Goal: Browse casually

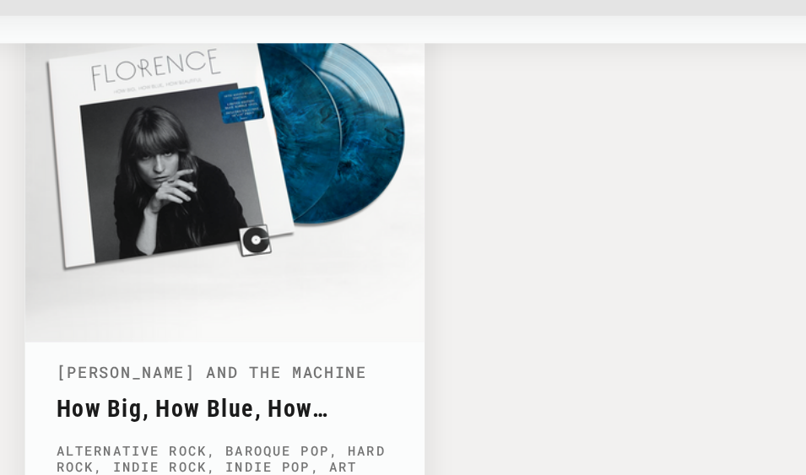
scroll to position [4546, 0]
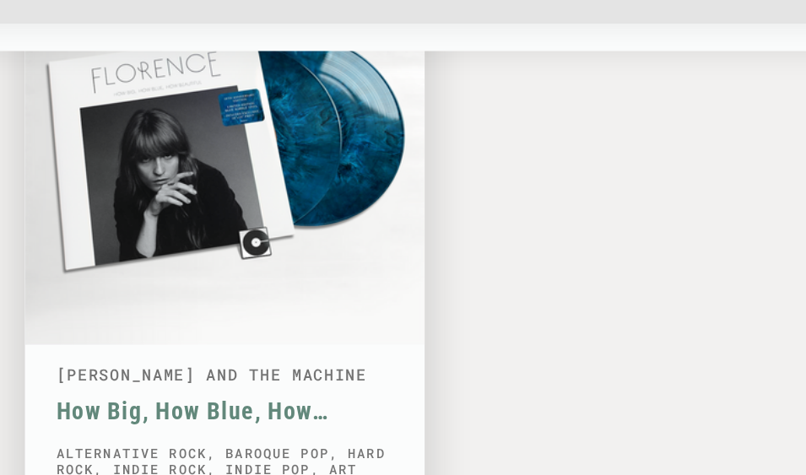
click at [251, 381] on link "How Big, How Blue, How Beautiful" at bounding box center [360, 390] width 218 height 18
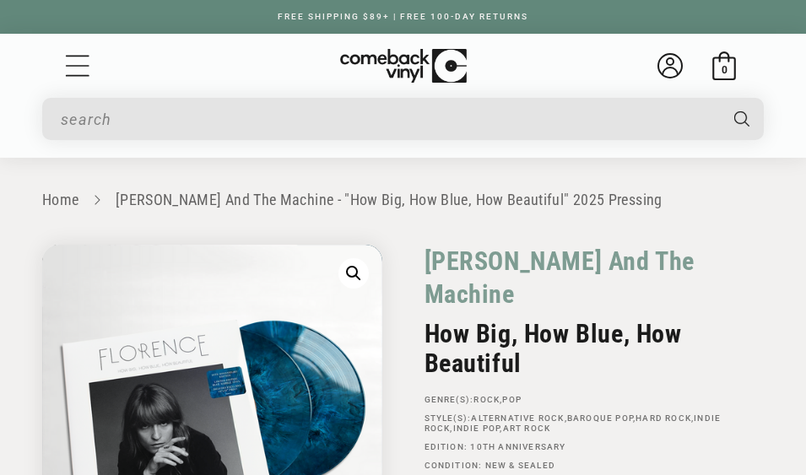
click at [415, 68] on img at bounding box center [403, 66] width 127 height 35
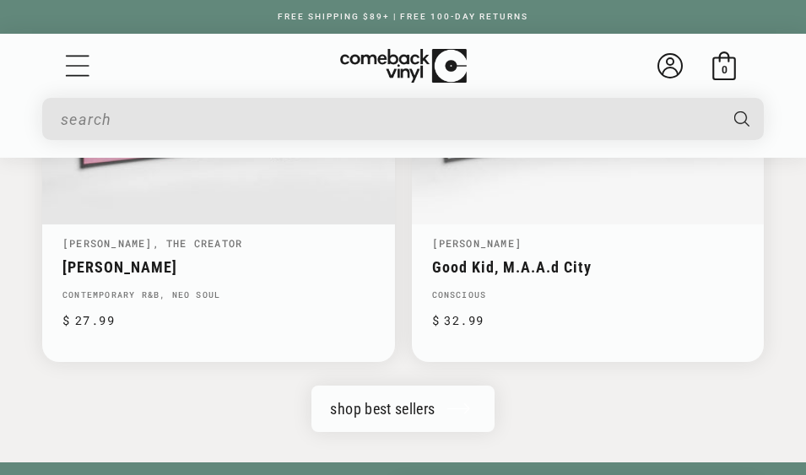
scroll to position [0, 534]
click at [450, 388] on link "shop best sellers" at bounding box center [402, 409] width 182 height 46
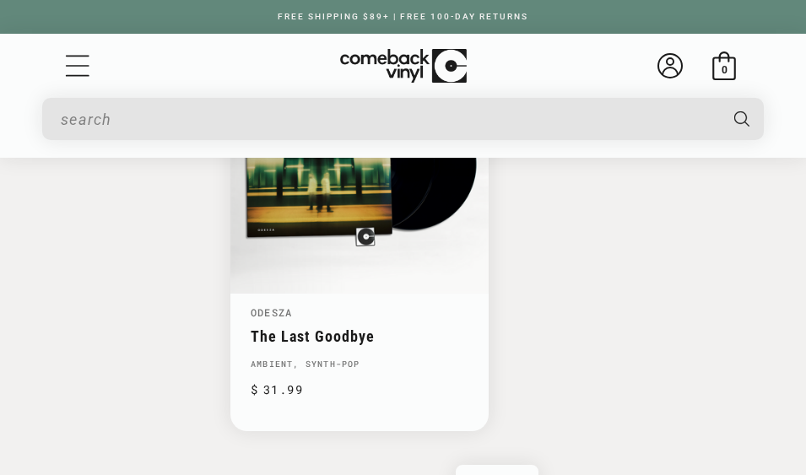
scroll to position [4658, 0]
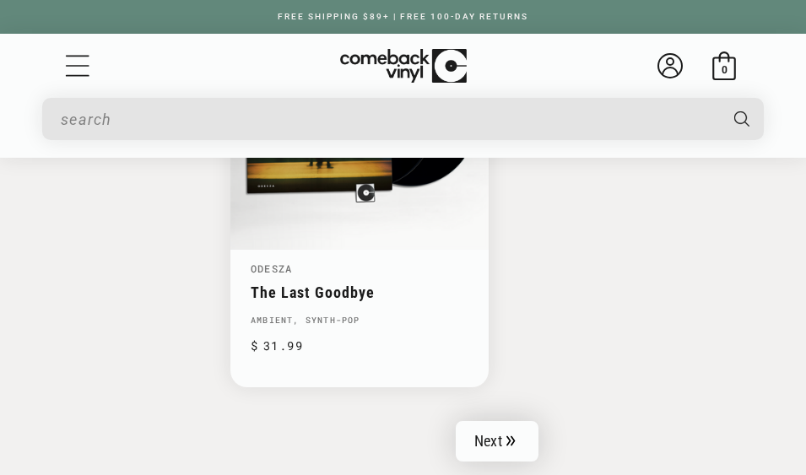
click at [522, 421] on link "Next" at bounding box center [497, 441] width 83 height 41
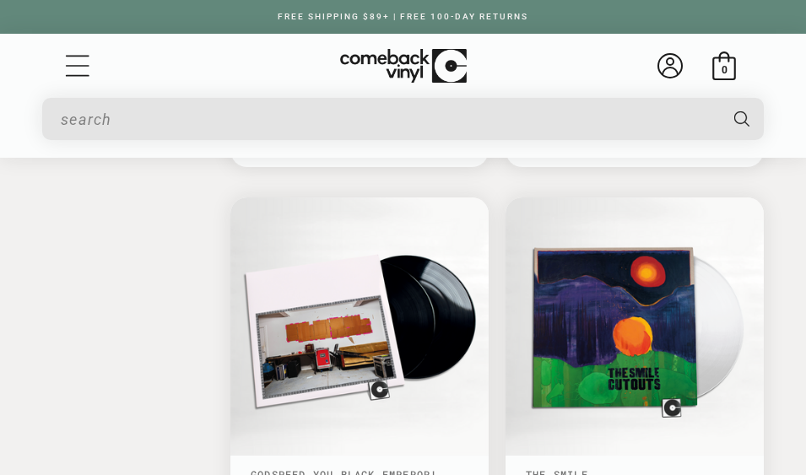
scroll to position [4055, 0]
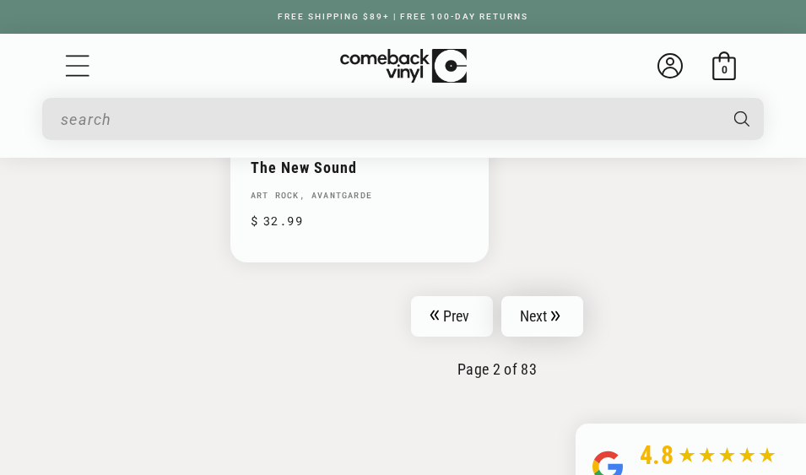
click at [556, 296] on link "Next" at bounding box center [542, 316] width 83 height 41
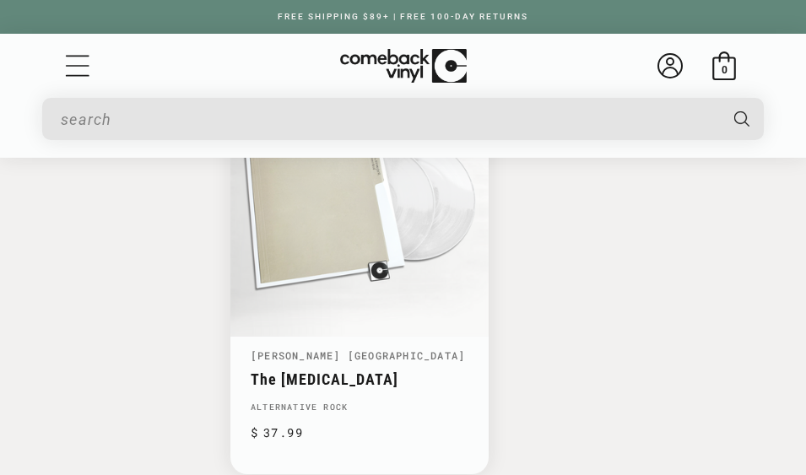
scroll to position [4687, 0]
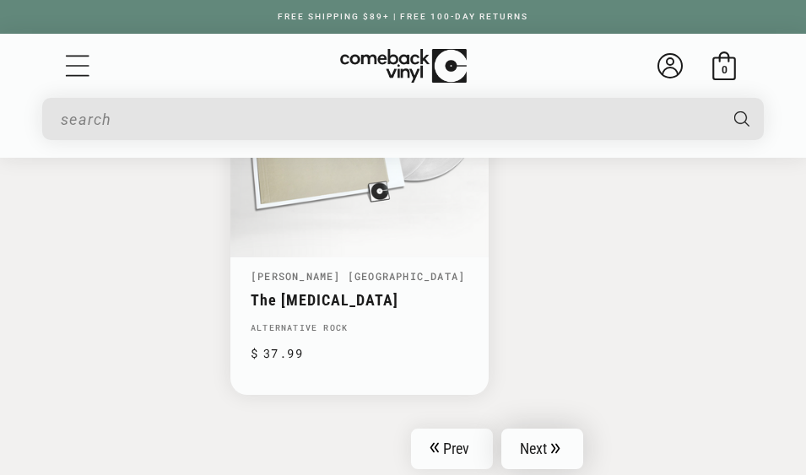
click at [565, 429] on link "Next" at bounding box center [542, 449] width 83 height 41
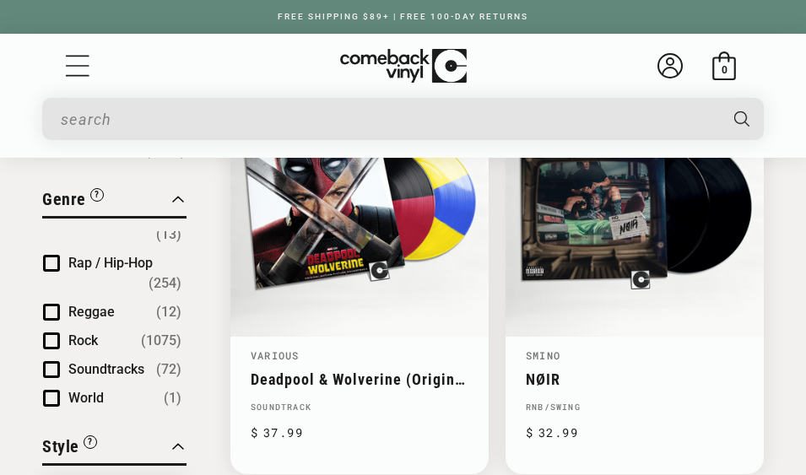
scroll to position [372, 0]
click at [679, 370] on link "NØIR" at bounding box center [635, 379] width 218 height 18
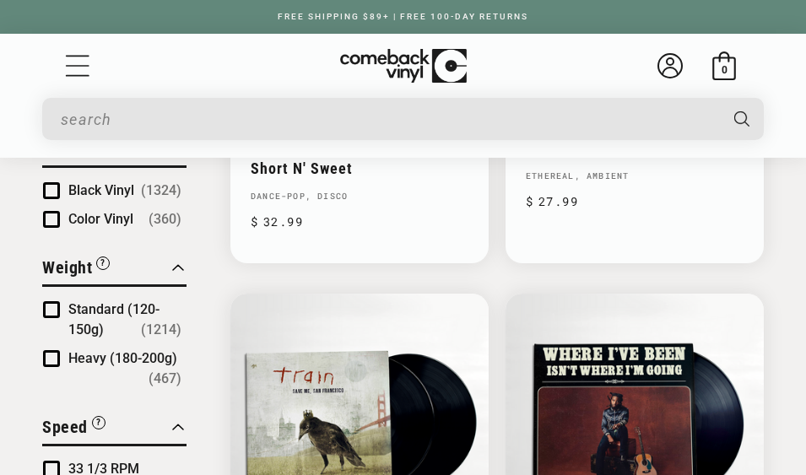
scroll to position [44, 0]
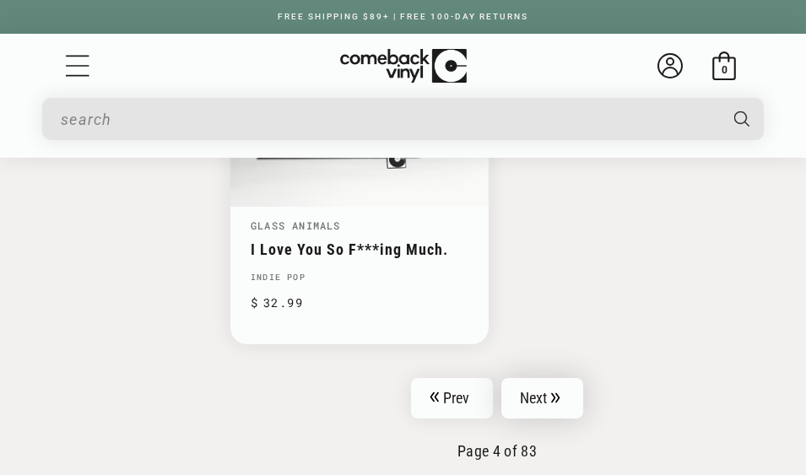
click at [557, 386] on link "Next" at bounding box center [542, 398] width 83 height 41
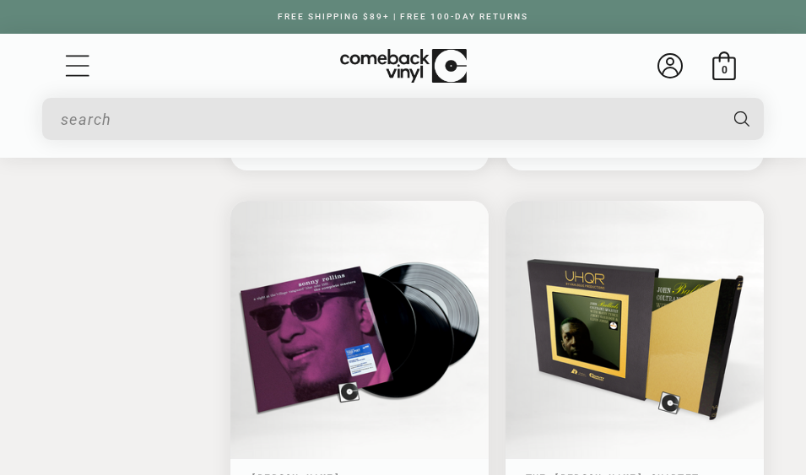
scroll to position [4059, 0]
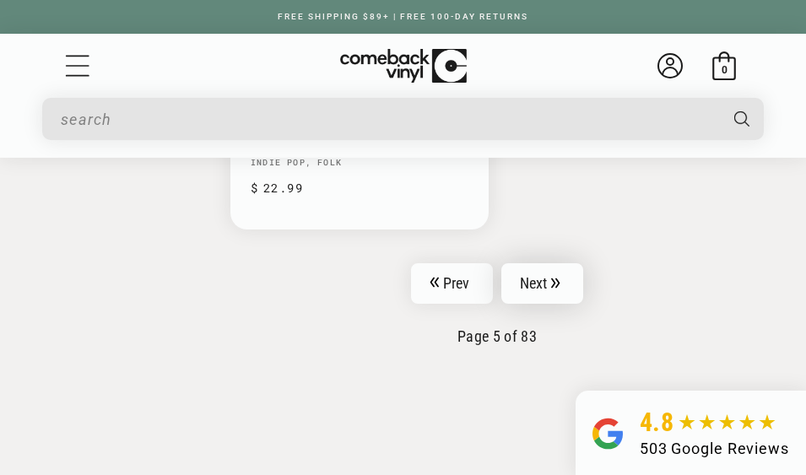
click at [567, 263] on link "Next" at bounding box center [542, 283] width 83 height 41
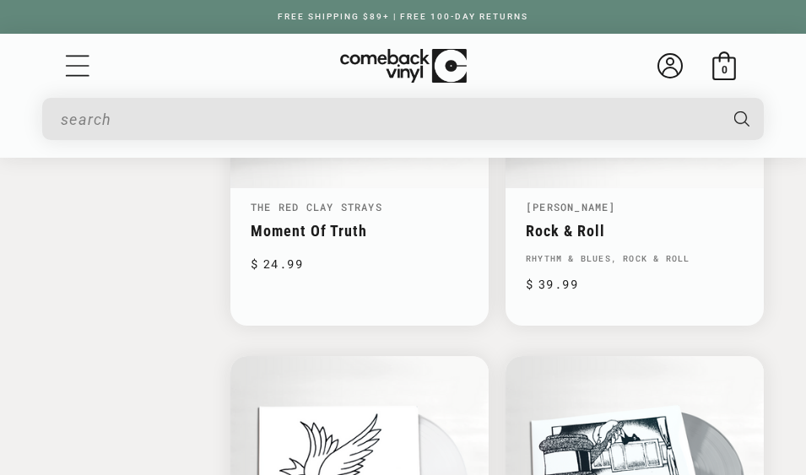
scroll to position [3408, 0]
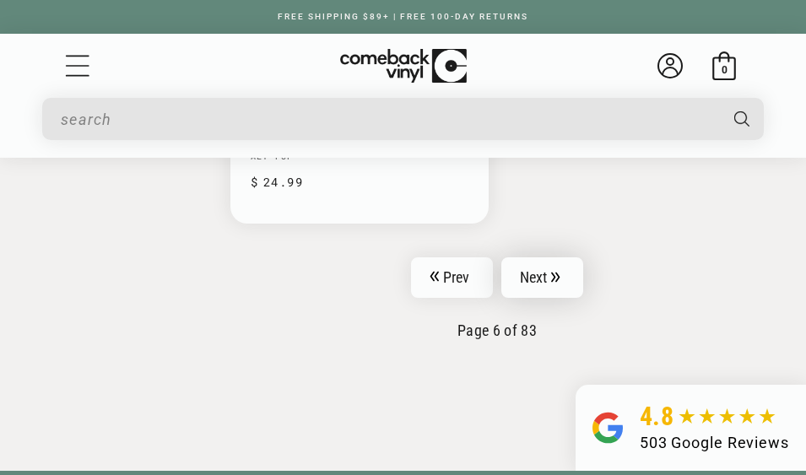
click at [567, 257] on link "Next" at bounding box center [542, 277] width 83 height 41
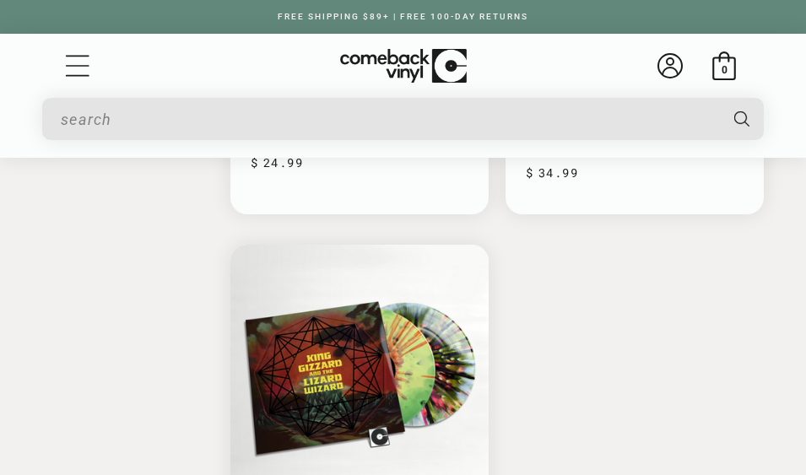
scroll to position [4488, 0]
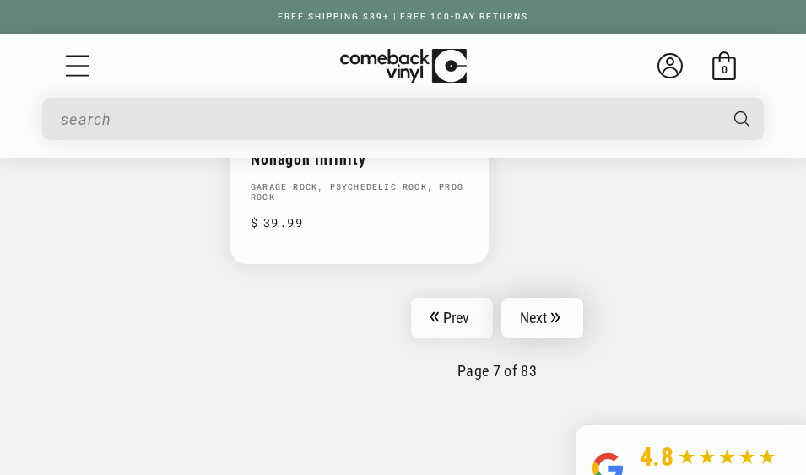
click at [559, 312] on icon "Pagination" at bounding box center [555, 317] width 8 height 10
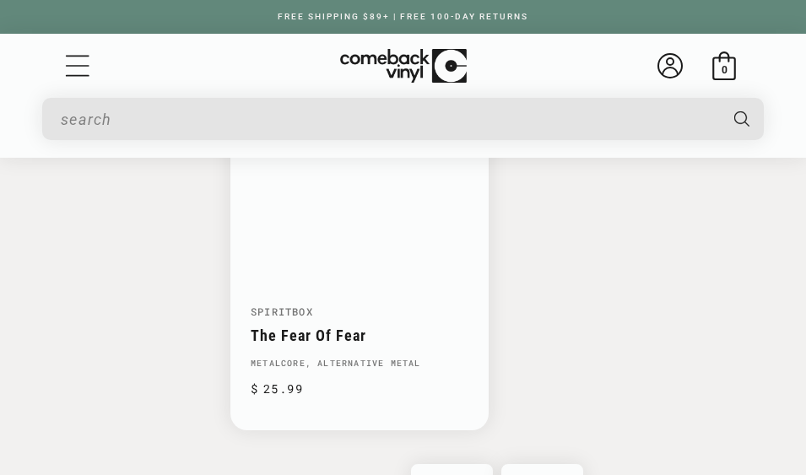
scroll to position [4670, 0]
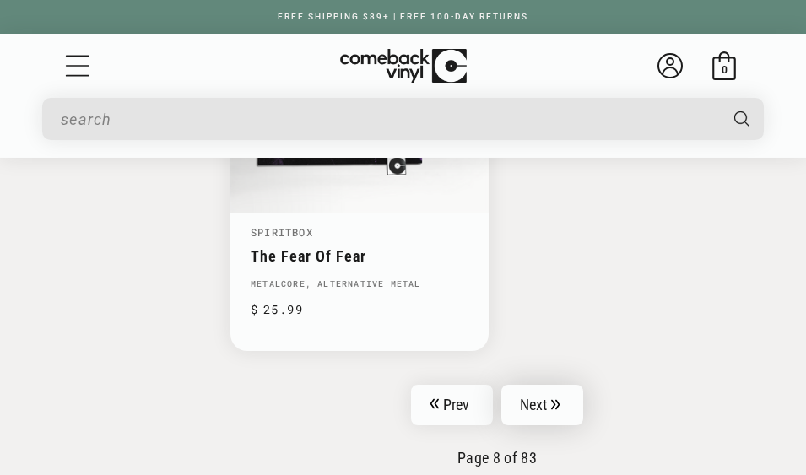
click at [565, 396] on link "Next" at bounding box center [542, 405] width 83 height 41
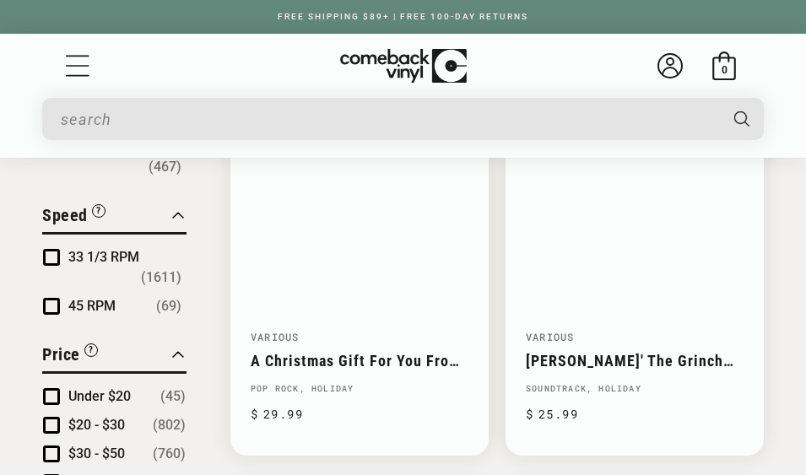
scroll to position [1572, 0]
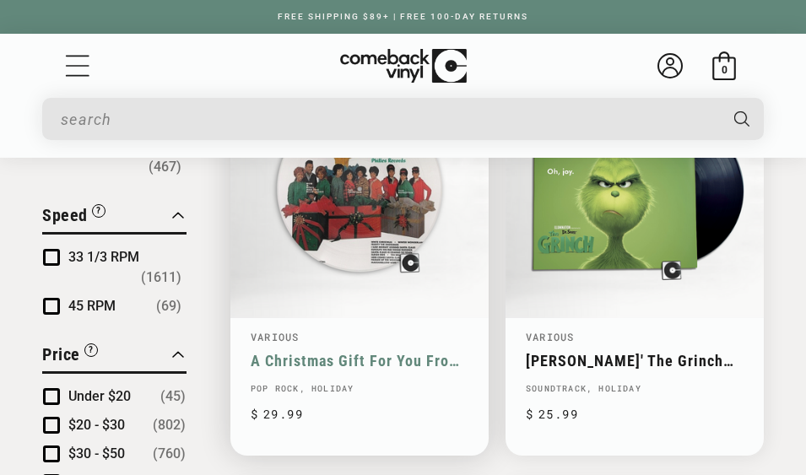
click at [416, 359] on link "A Christmas Gift For You From Philles Records" at bounding box center [360, 361] width 218 height 18
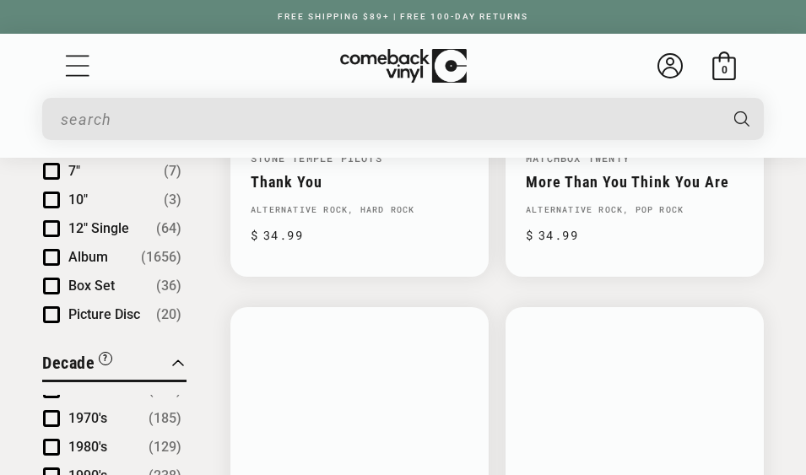
scroll to position [904, 0]
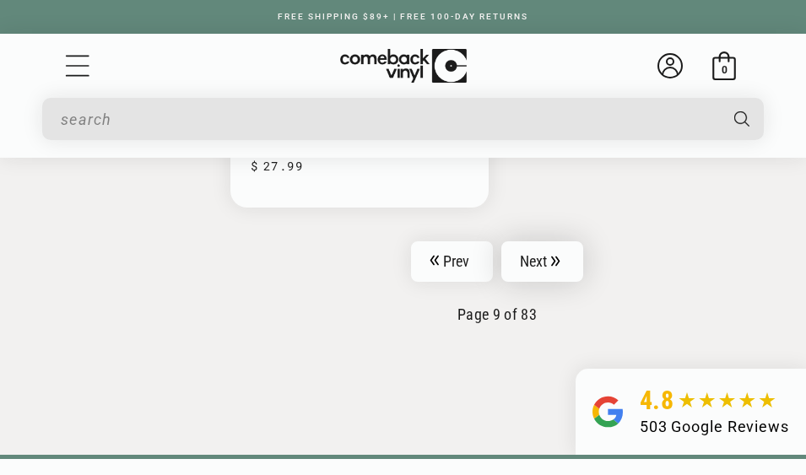
click at [560, 248] on link "Next" at bounding box center [542, 261] width 83 height 41
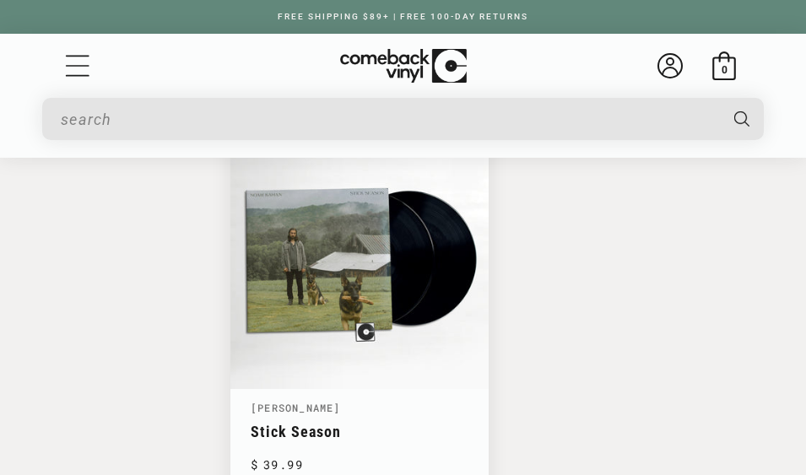
scroll to position [4496, 0]
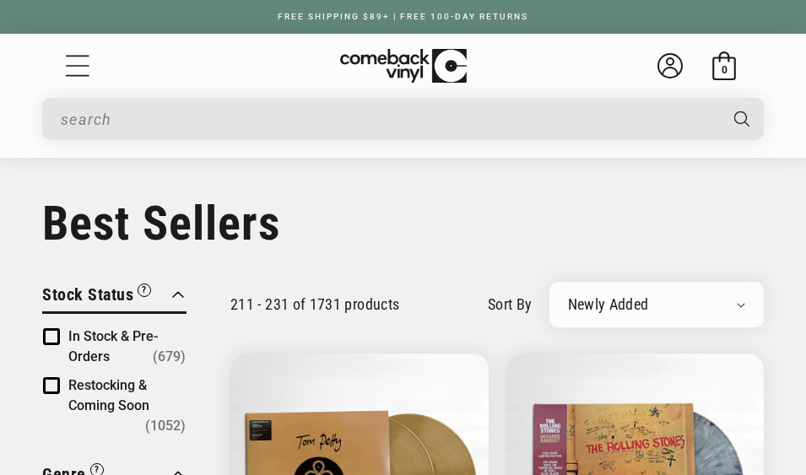
click at [121, 311] on button "Stock Status “Coming Soon” titles are upcoming releases that will be stocked. A…" at bounding box center [96, 297] width 109 height 30
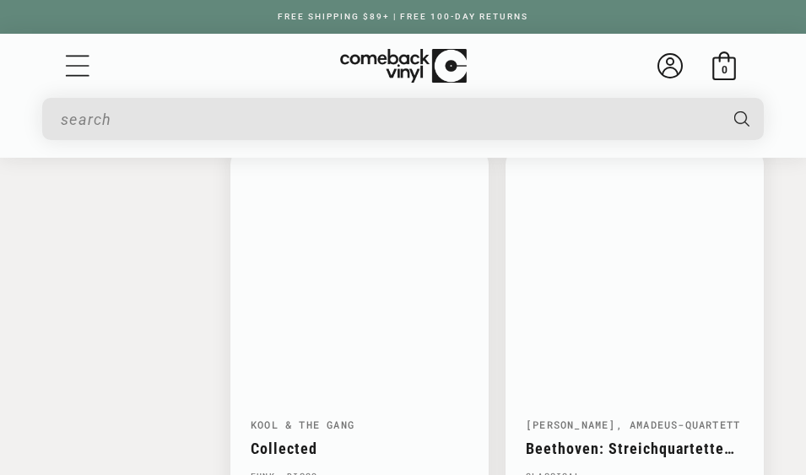
scroll to position [4063, 0]
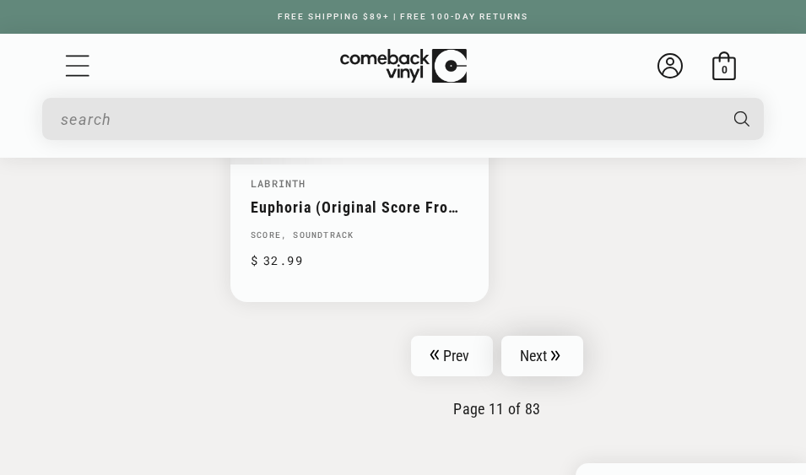
click at [560, 350] on icon "Pagination" at bounding box center [555, 355] width 8 height 10
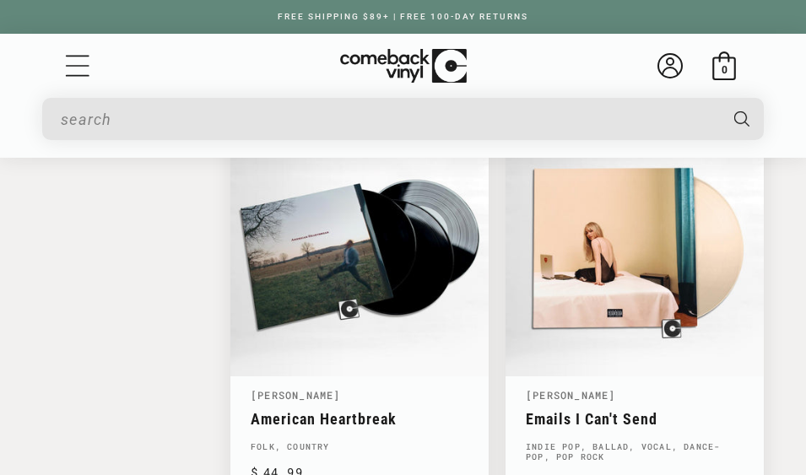
scroll to position [4149, 0]
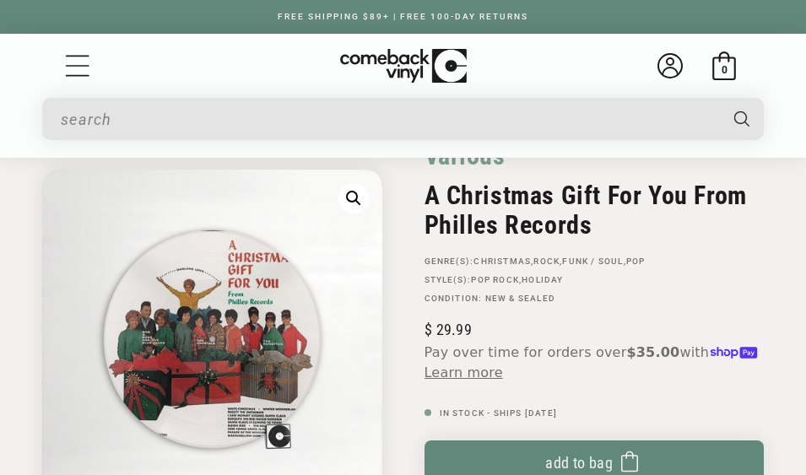
scroll to position [84, 0]
